Goal: Task Accomplishment & Management: Manage account settings

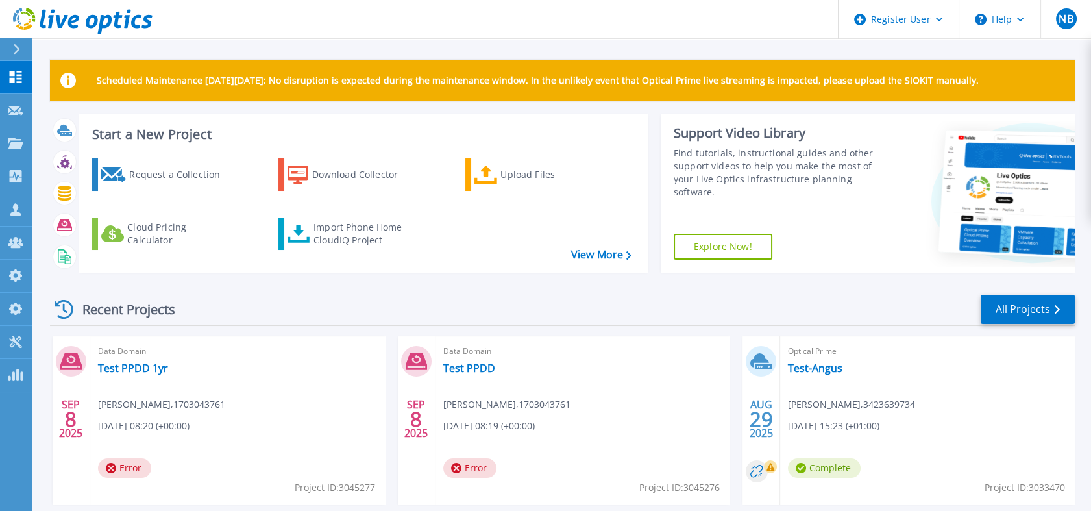
click at [10, 408] on div "Dashboard Dashboard Request Capture Request Capture Projects Projects Search Pr…" at bounding box center [16, 286] width 32 height 451
click at [109, 27] on icon at bounding box center [83, 21] width 140 height 27
click at [2, 431] on div "Dashboard Dashboard Request Capture Request Capture Projects Projects Search Pr…" at bounding box center [16, 286] width 32 height 451
click at [129, 29] on icon at bounding box center [83, 21] width 140 height 27
click at [90, 56] on div "Scheduled Maintenance on Monday 22nd September: No disruption is expected durin…" at bounding box center [561, 367] width 1059 height 735
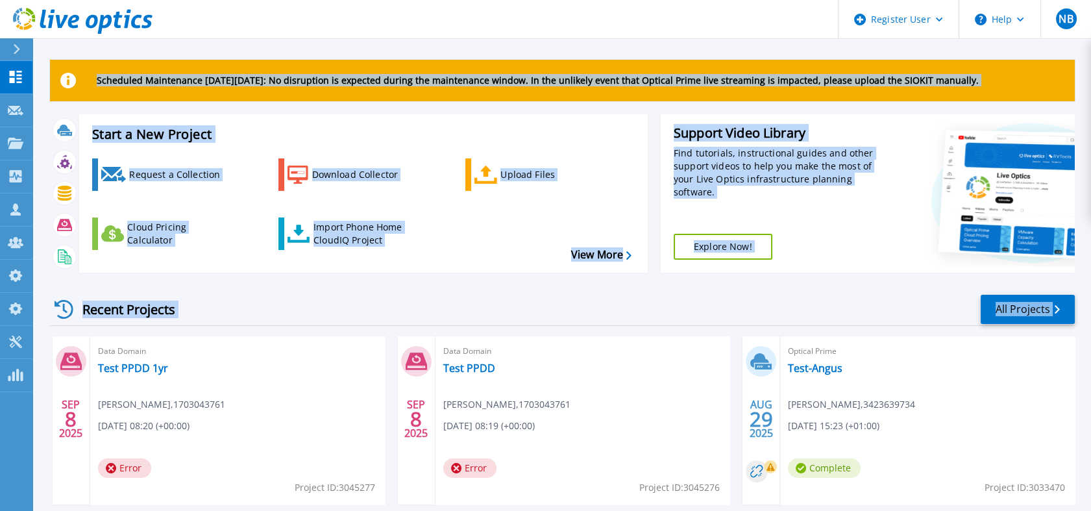
click at [0, 438] on html "Register User Help NB Dell Admin User Nick Buttimer Nick.Buttimer@dell.com 1703…" at bounding box center [545, 230] width 1091 height 461
click at [118, 18] on icon at bounding box center [118, 20] width 9 height 17
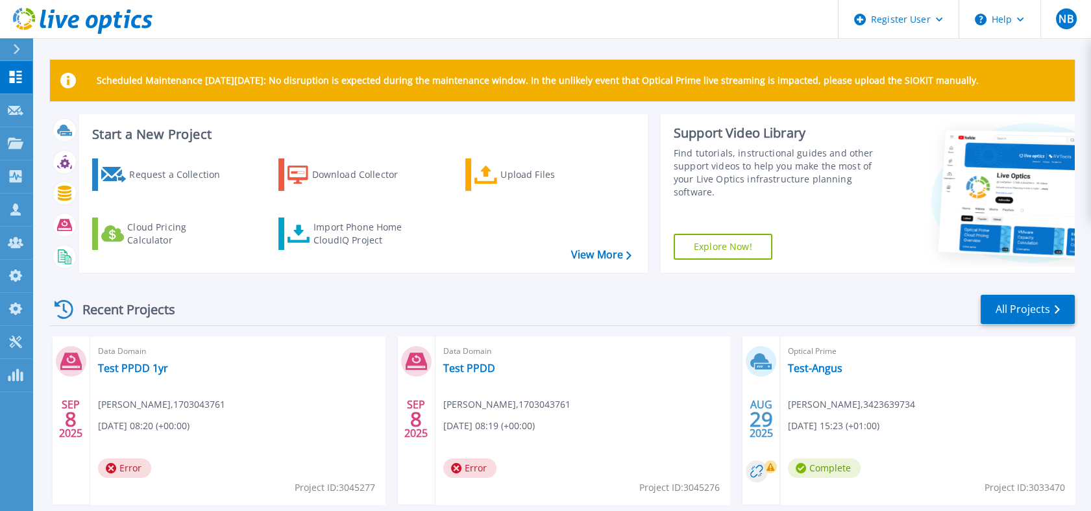
click at [121, 28] on icon at bounding box center [83, 21] width 140 height 27
click at [119, 28] on icon at bounding box center [83, 21] width 140 height 27
click at [353, 248] on link "Import Phone Home CloudIQ Project" at bounding box center [349, 234] width 140 height 32
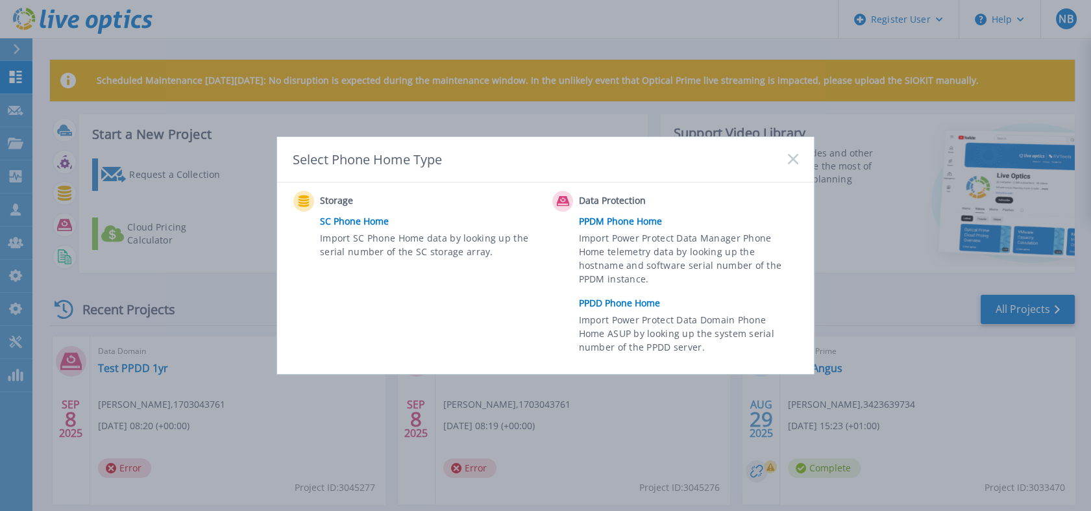
click at [610, 297] on link "PPDD Phone Home" at bounding box center [692, 302] width 226 height 19
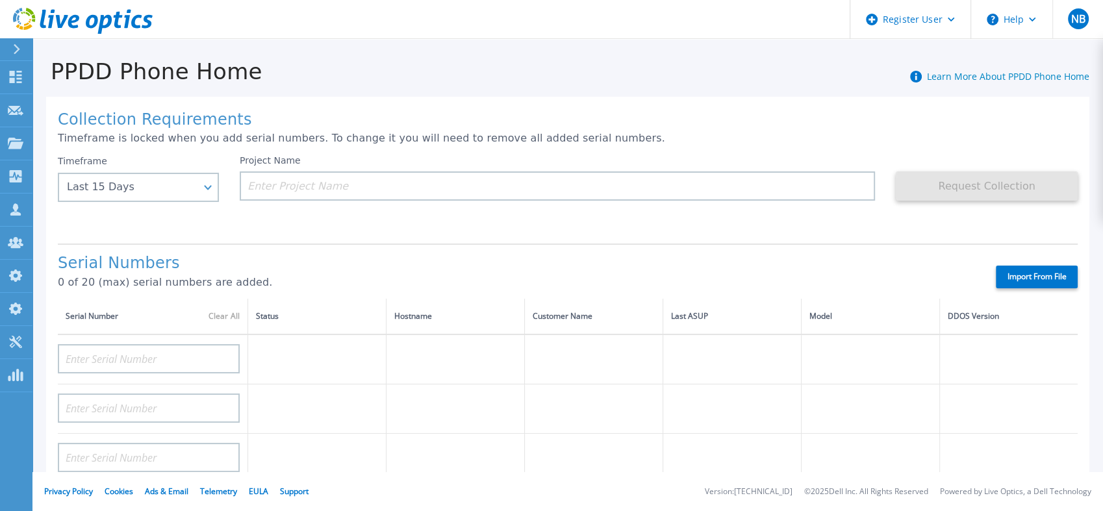
click at [474, 203] on div "Project Name" at bounding box center [568, 194] width 656 height 78
click at [55, 222] on div "Collection Requirements Timeframe is locked when you add serial numbers. To cha…" at bounding box center [567, 464] width 1043 height 734
click at [292, 57] on div "PPDD Phone Home Learn More About PPDD Phone Home" at bounding box center [560, 64] width 1056 height 40
click at [131, 8] on icon at bounding box center [83, 21] width 140 height 27
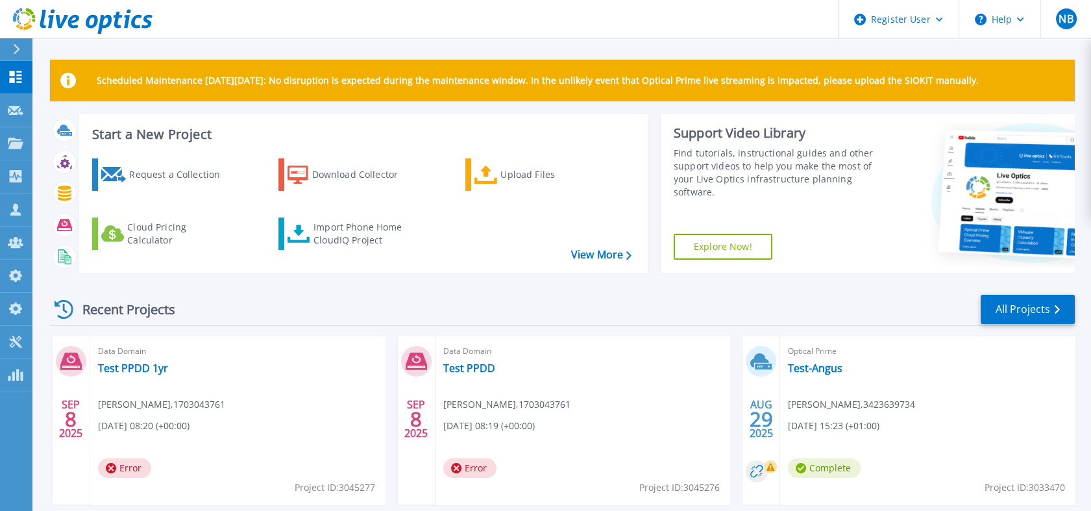
click at [127, 25] on icon at bounding box center [127, 19] width 6 height 19
click at [28, 216] on link "Customers Customers" at bounding box center [16, 209] width 32 height 33
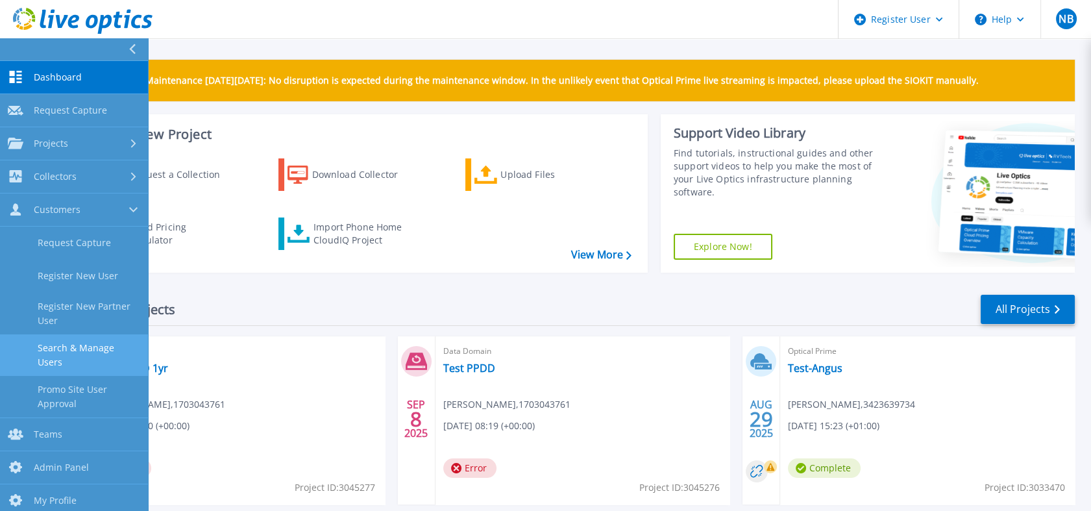
click at [88, 349] on link "Search & Manage Users" at bounding box center [74, 355] width 148 height 42
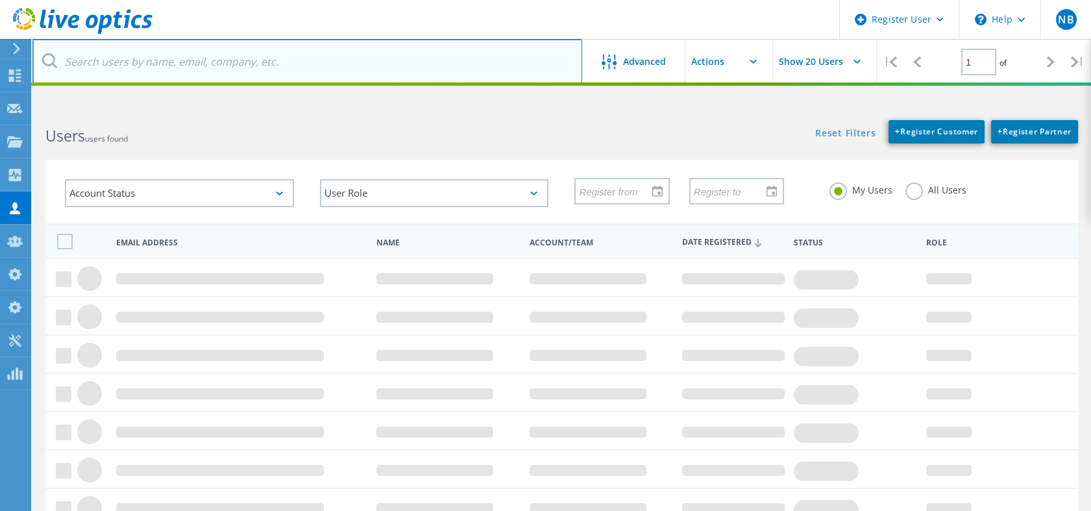
drag, startPoint x: 0, startPoint y: 0, endPoint x: 361, endPoint y: 60, distance: 366.0
click at [361, 60] on input "text" at bounding box center [307, 61] width 550 height 45
paste input "[EMAIL_ADDRESS][DOMAIN_NAME]"
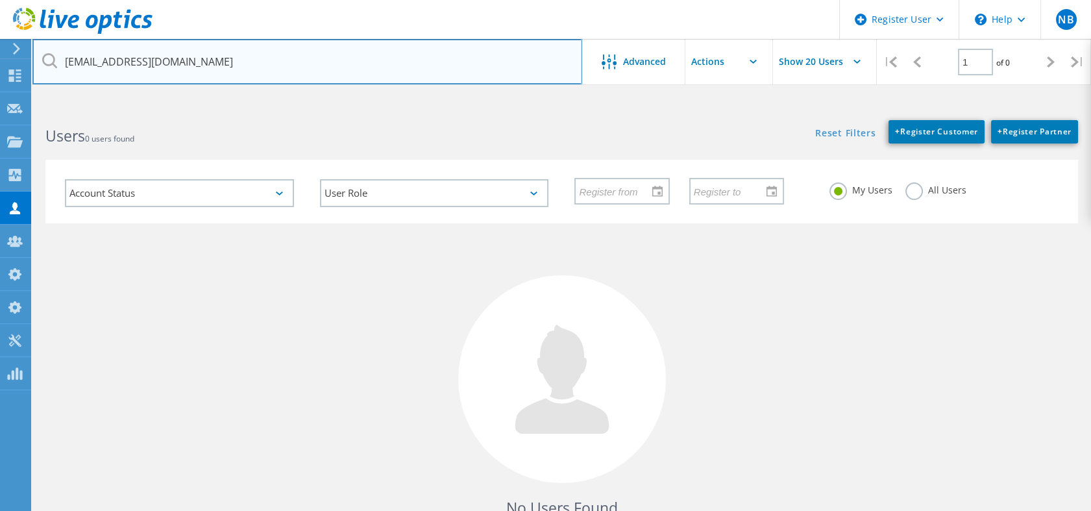
type input "[EMAIL_ADDRESS][DOMAIN_NAME]"
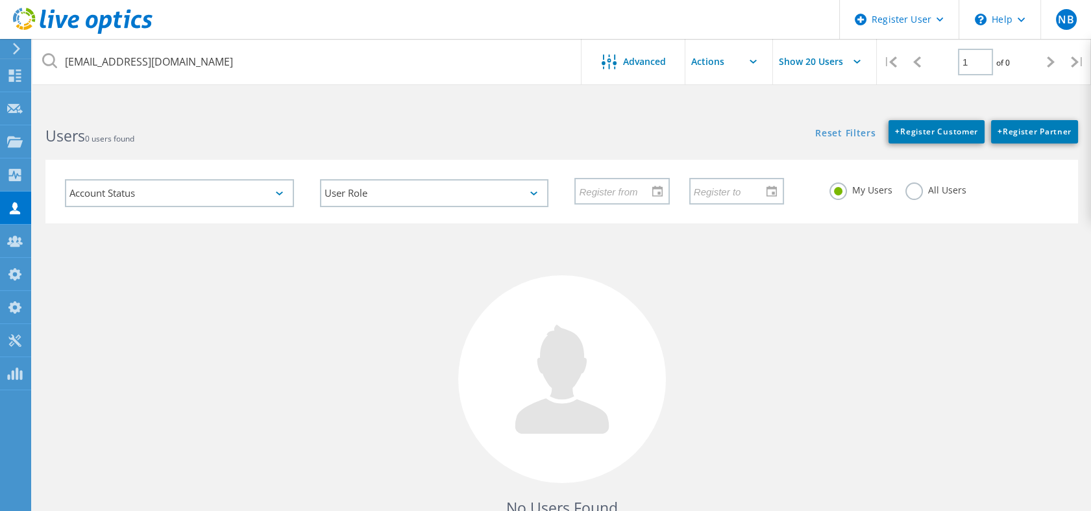
click at [916, 193] on label "All Users" at bounding box center [936, 188] width 61 height 12
click at [0, 0] on input "All Users" at bounding box center [0, 0] width 0 height 0
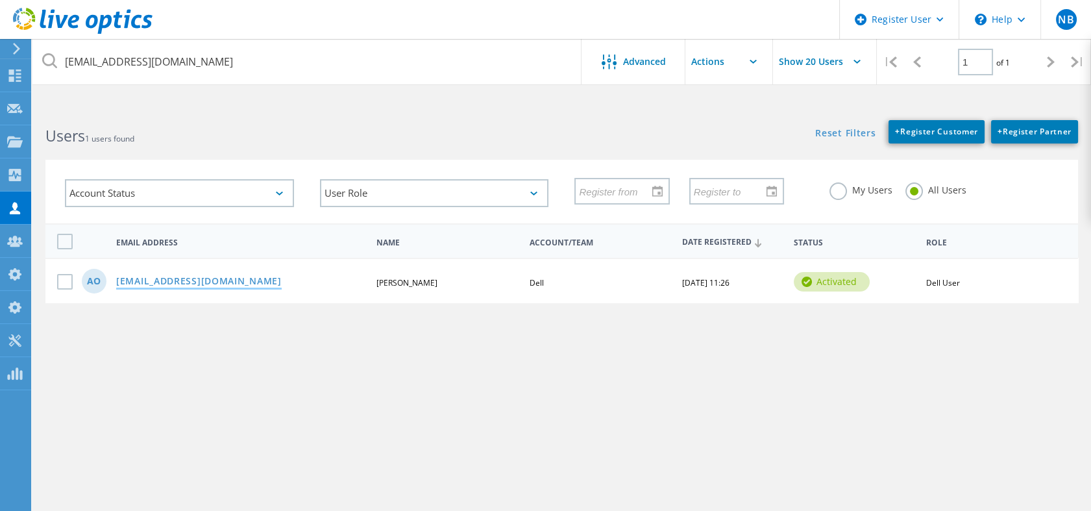
click at [184, 278] on link "[EMAIL_ADDRESS][DOMAIN_NAME]" at bounding box center [199, 282] width 166 height 11
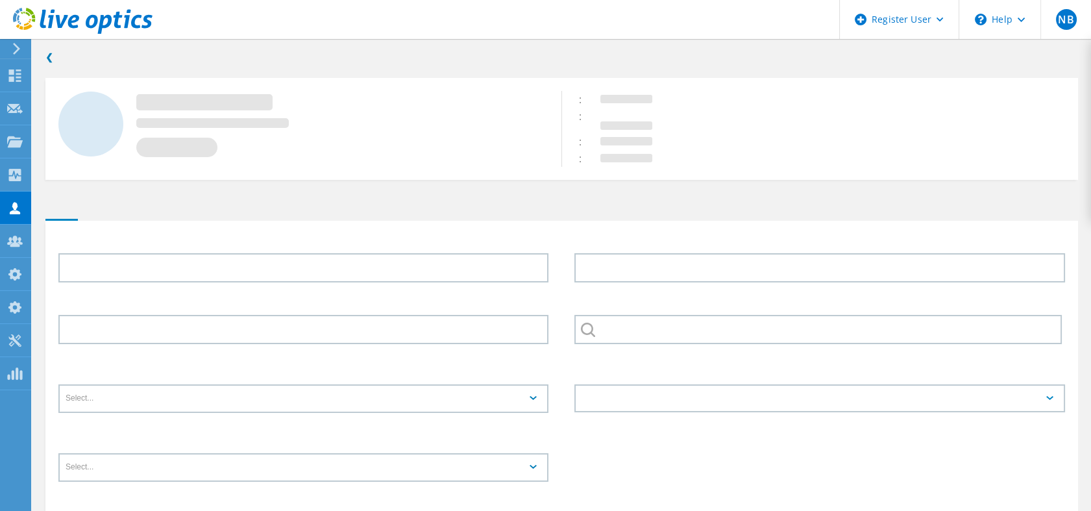
type input "Allie"
type input "O'Keeffe"
type input "English"
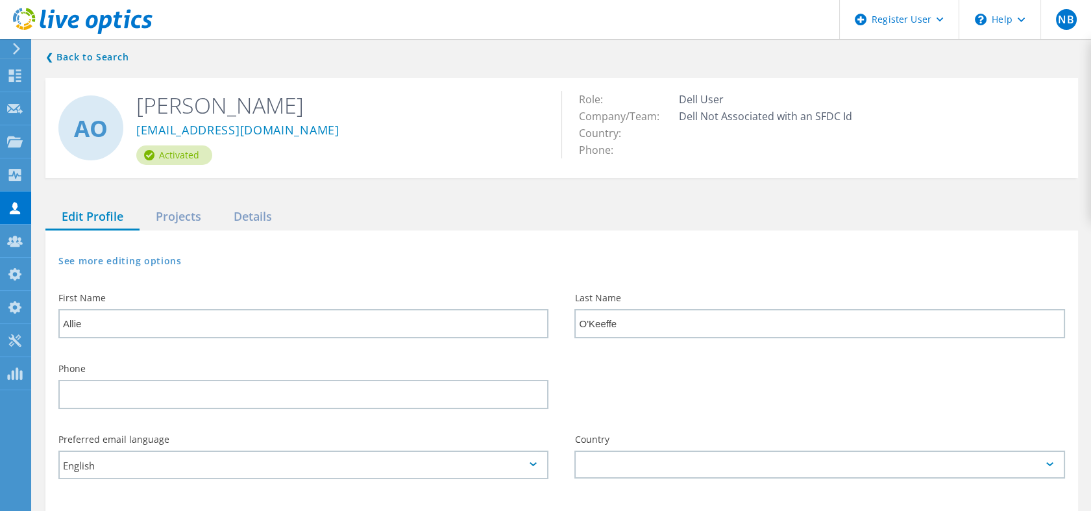
click at [351, 426] on div "Preferred email language English" at bounding box center [303, 461] width 516 height 78
click at [103, 49] on link "❮ Back to Search" at bounding box center [90, 57] width 90 height 16
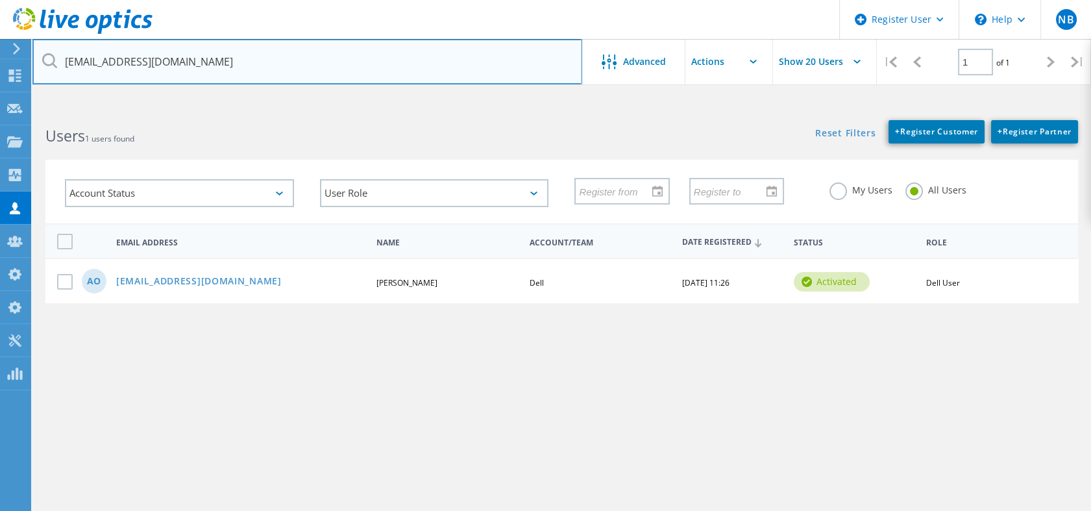
drag, startPoint x: 229, startPoint y: 57, endPoint x: 53, endPoint y: 68, distance: 176.3
click at [53, 68] on input "[EMAIL_ADDRESS][DOMAIN_NAME]" at bounding box center [307, 61] width 550 height 45
type input "[PERSON_NAME].[PERSON_NAME]"
